Goal: Information Seeking & Learning: Learn about a topic

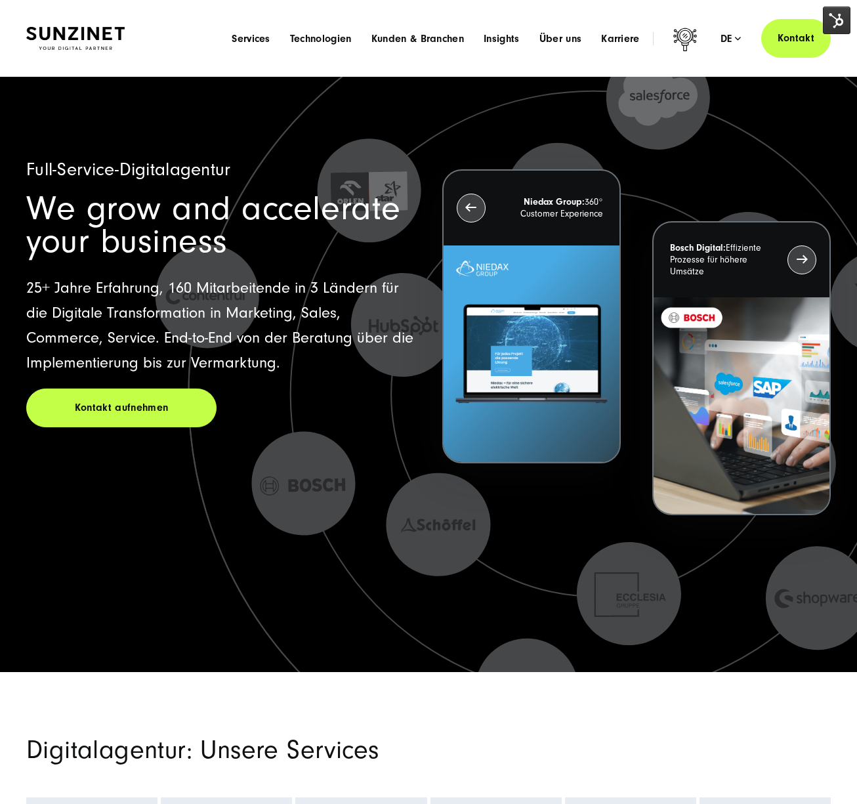
click at [242, 46] on div "Menu Services Menu Full Service Digitalagentur Wir lösen komplexe Herausforderu…" at bounding box center [526, 38] width 609 height 39
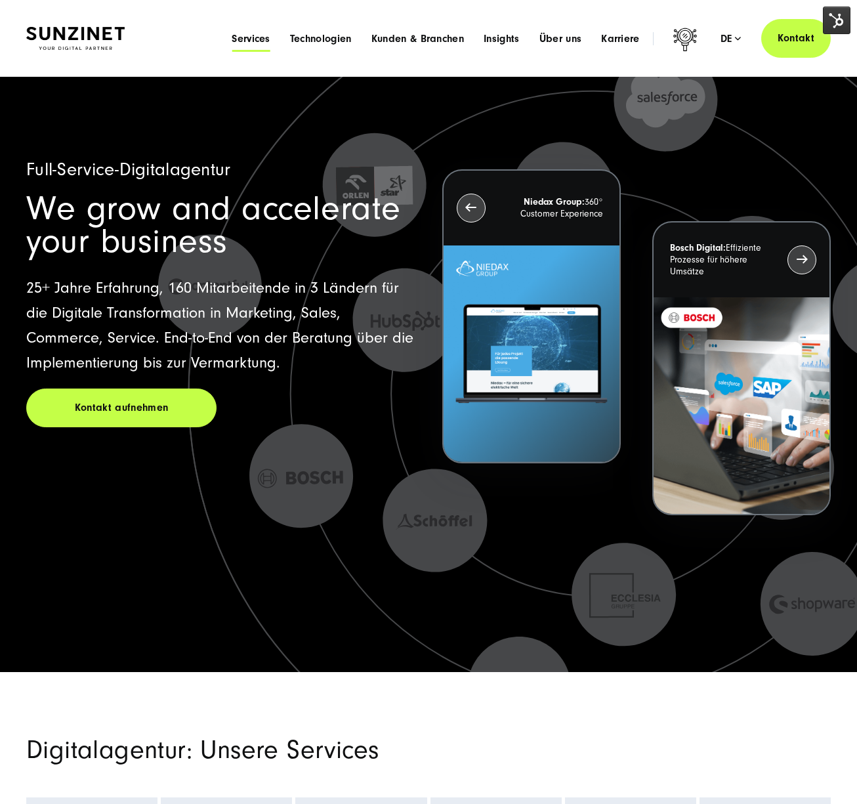
click at [247, 35] on span "Services" at bounding box center [251, 38] width 39 height 13
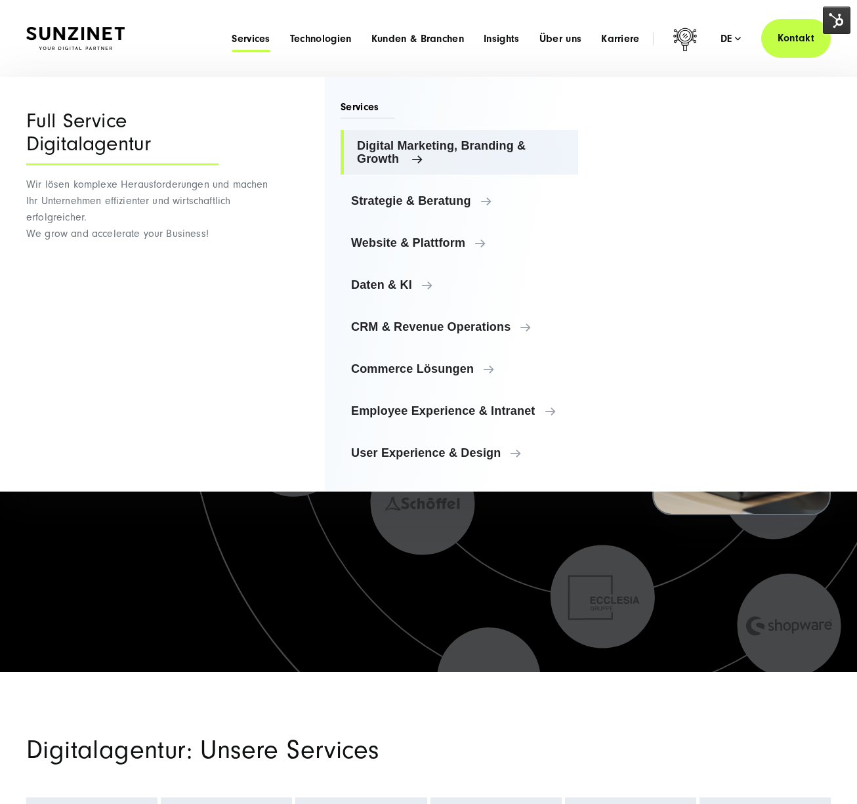
click at [417, 159] on span "Digital Marketing, Branding & Growth" at bounding box center [462, 152] width 211 height 26
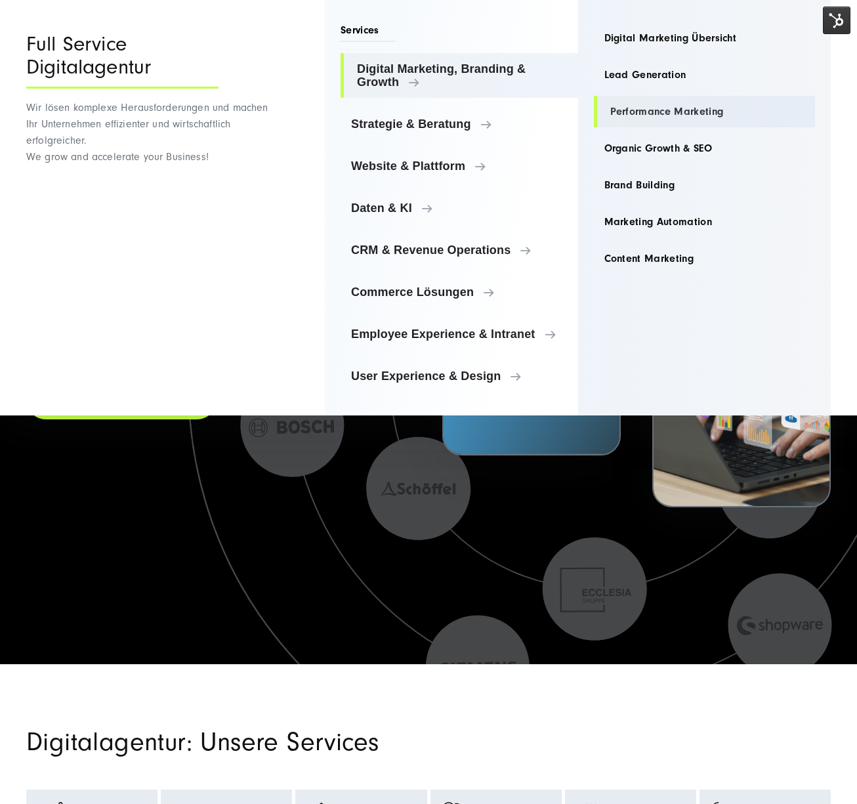
scroll to position [16, 0]
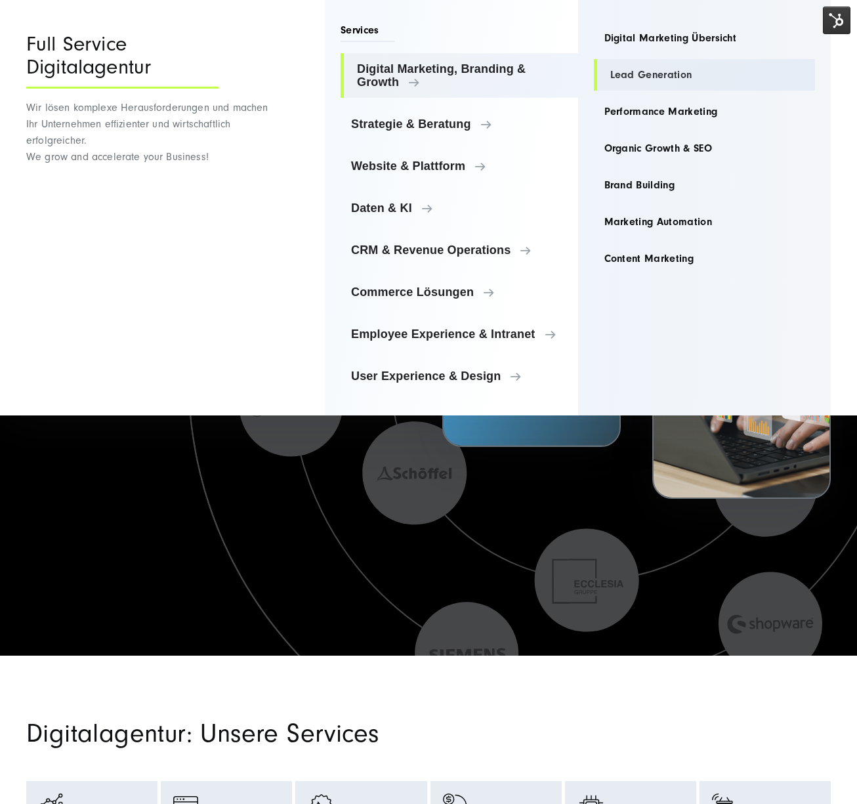
click at [674, 83] on link "Lead Generation" at bounding box center [705, 74] width 222 height 31
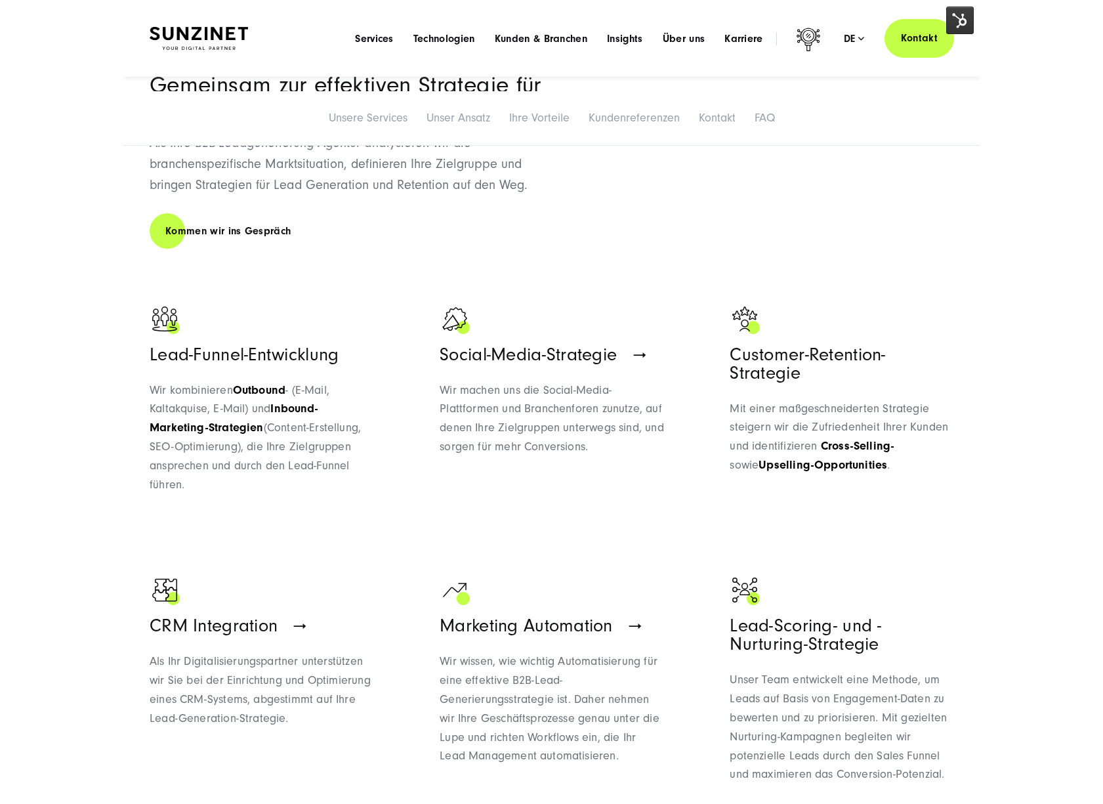
scroll to position [681, 0]
